Goal: Find specific page/section: Find specific page/section

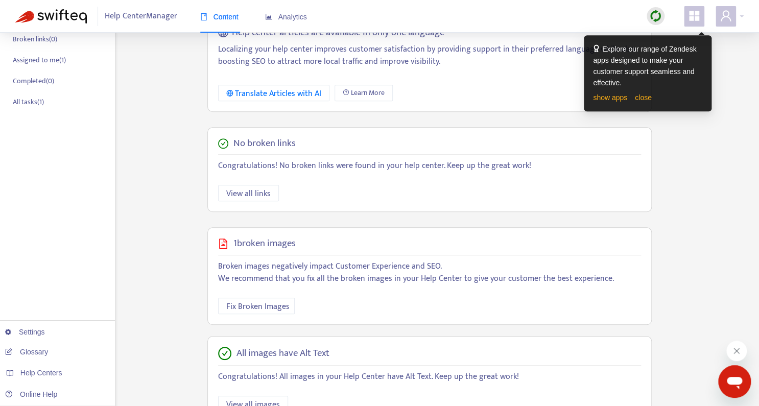
scroll to position [192, 0]
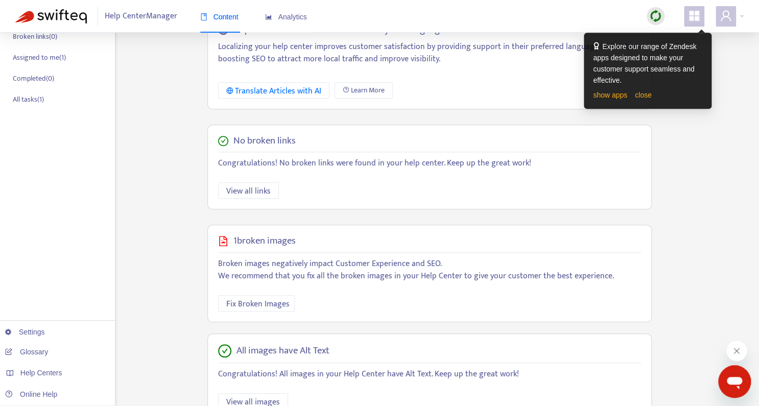
click at [653, 19] on img at bounding box center [655, 16] width 13 height 13
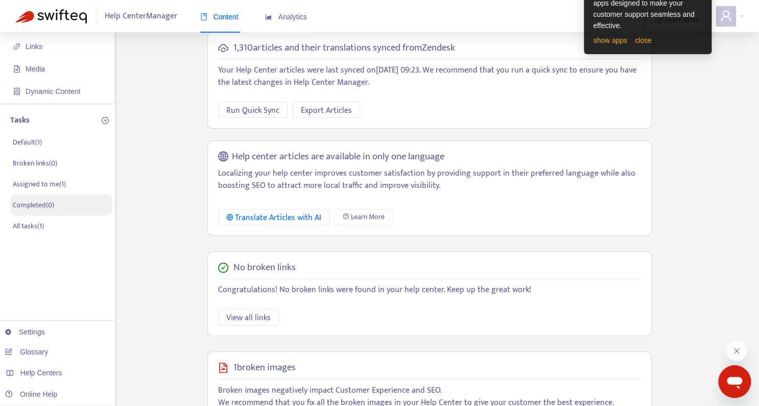
scroll to position [0, 0]
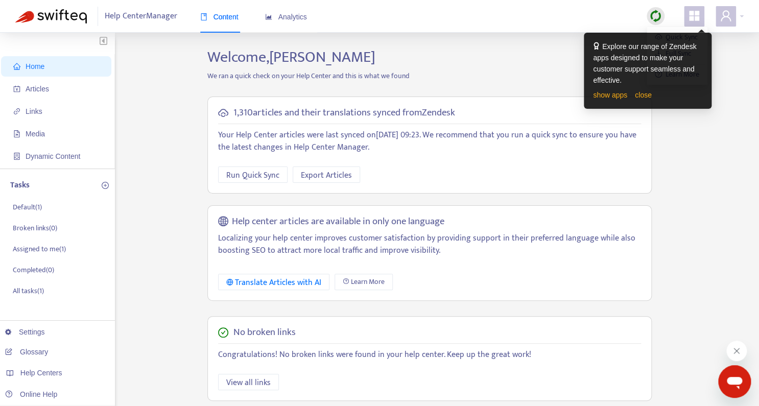
click at [155, 13] on span "Help Center Manager" at bounding box center [141, 16] width 73 height 19
click at [26, 66] on span "Home" at bounding box center [35, 66] width 19 height 8
click at [49, 84] on span "Articles" at bounding box center [58, 89] width 90 height 20
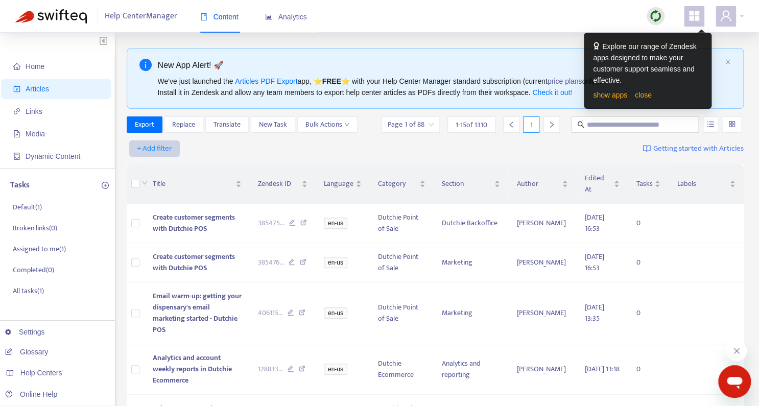
click at [150, 145] on span "+ Add filter" at bounding box center [154, 149] width 35 height 12
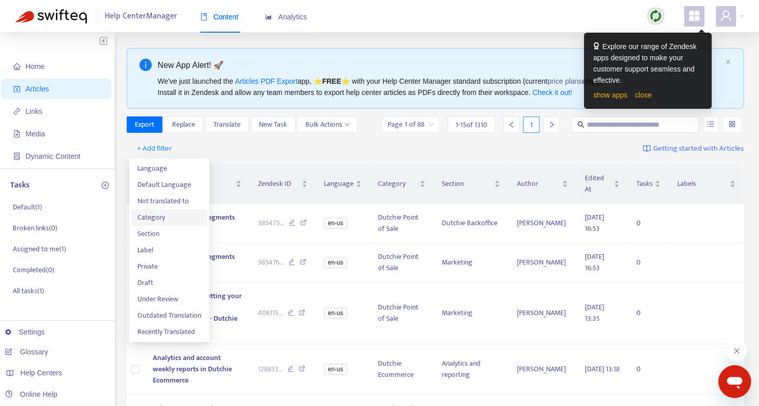
click at [156, 220] on span "Category" at bounding box center [169, 217] width 64 height 11
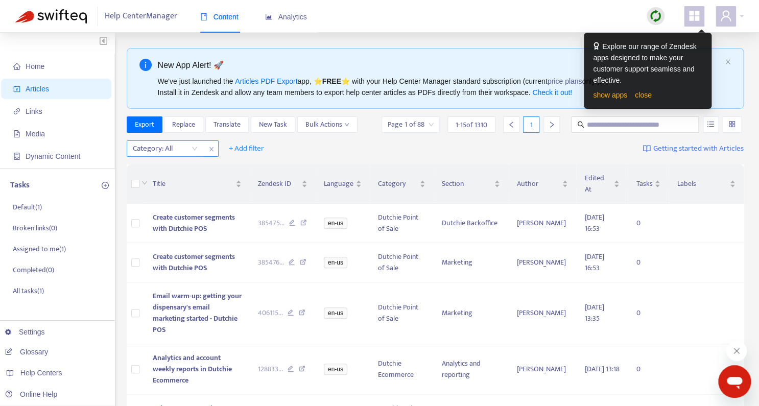
click at [138, 144] on div at bounding box center [160, 149] width 62 height 12
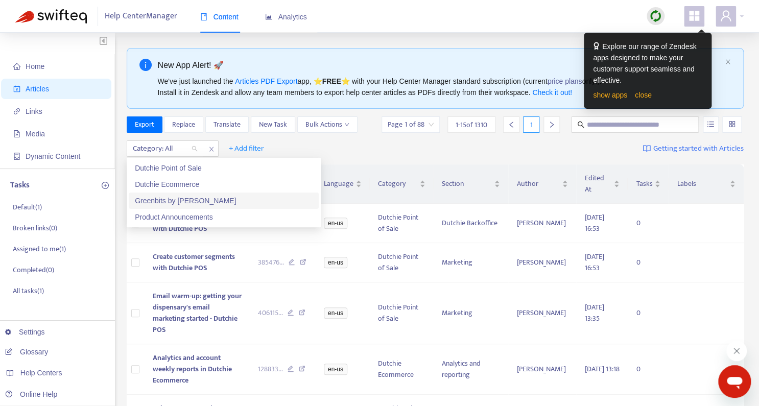
click at [171, 201] on div "Greenbits by [PERSON_NAME]" at bounding box center [224, 200] width 178 height 11
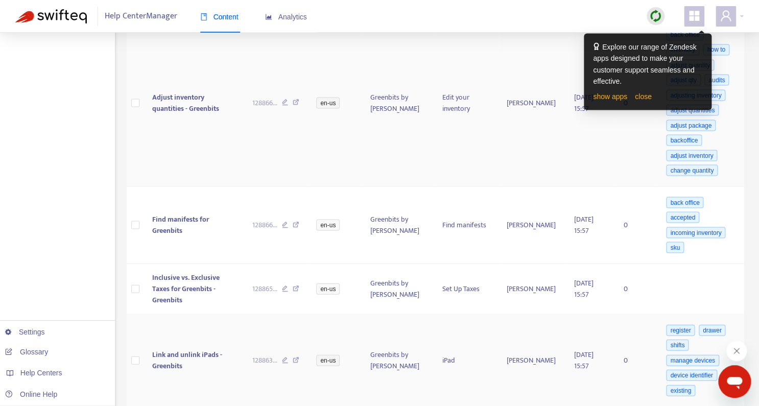
scroll to position [833, 0]
